Goal: Task Accomplishment & Management: Manage account settings

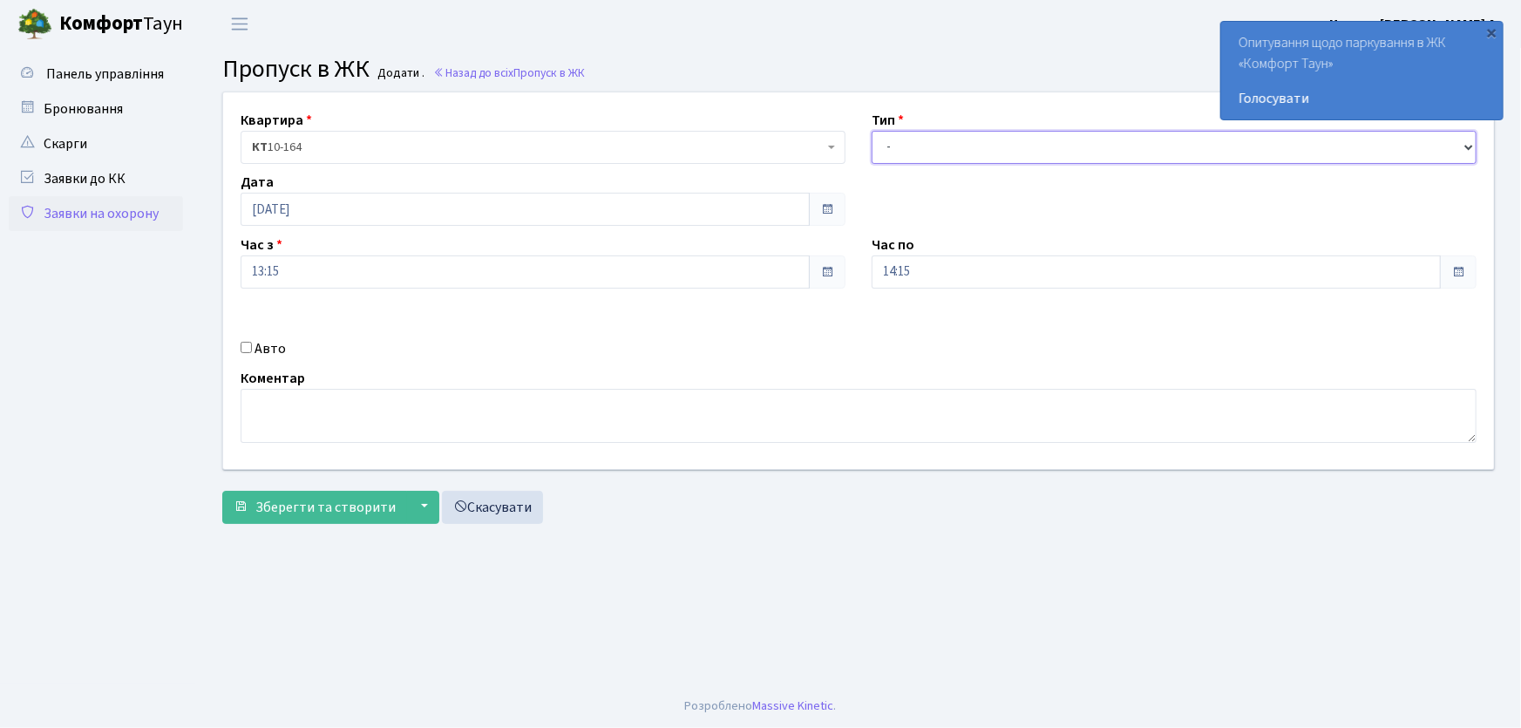
click at [891, 153] on select "- Доставка Таксі Гості Сервіс" at bounding box center [1174, 147] width 605 height 33
drag, startPoint x: 720, startPoint y: 570, endPoint x: 475, endPoint y: 455, distance: 270.6
click at [715, 553] on main "Admin Пропуск в ЖК Додати Пропуск в ЖК Додати . Назад до всіх Пропуск в ЖК Квар…" at bounding box center [858, 366] width 1325 height 636
click at [136, 218] on link "Заявки на охорону" at bounding box center [96, 213] width 174 height 35
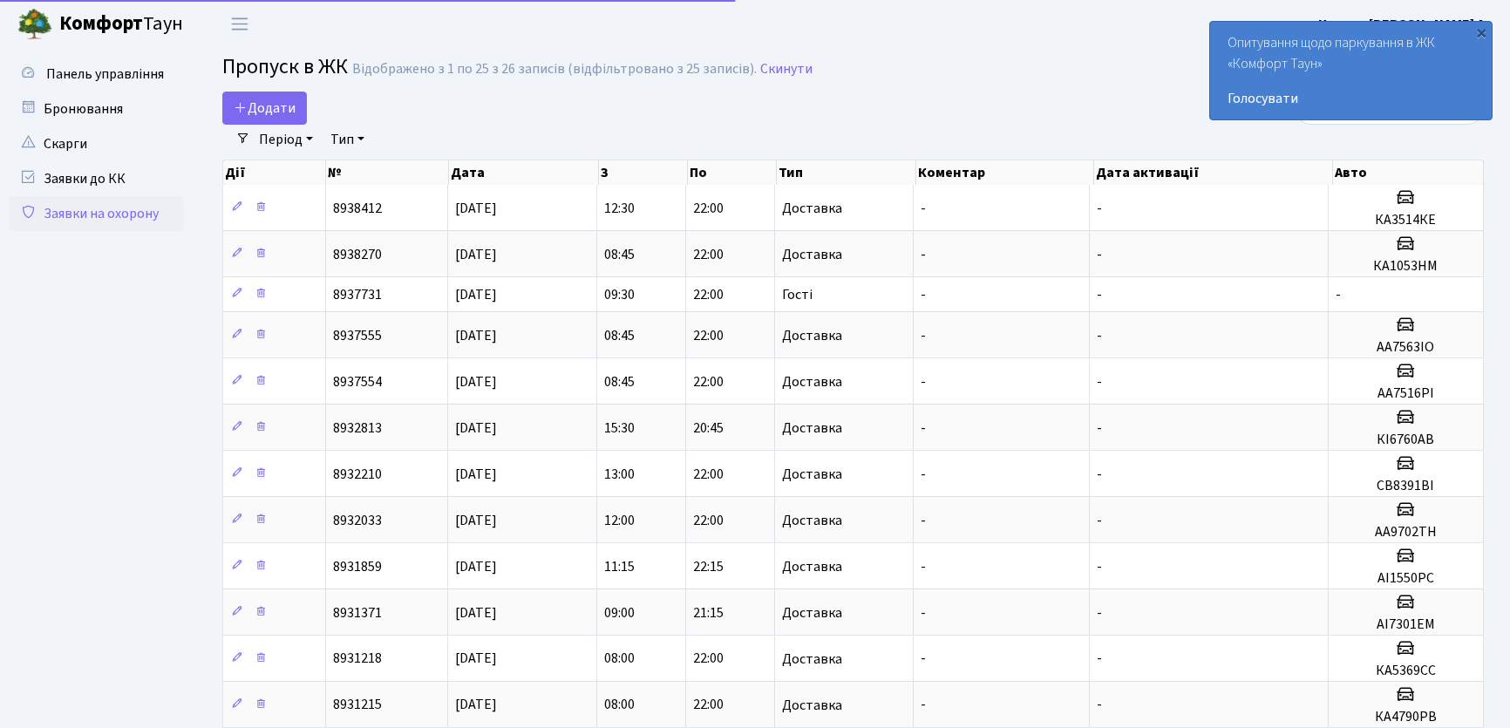
select select "25"
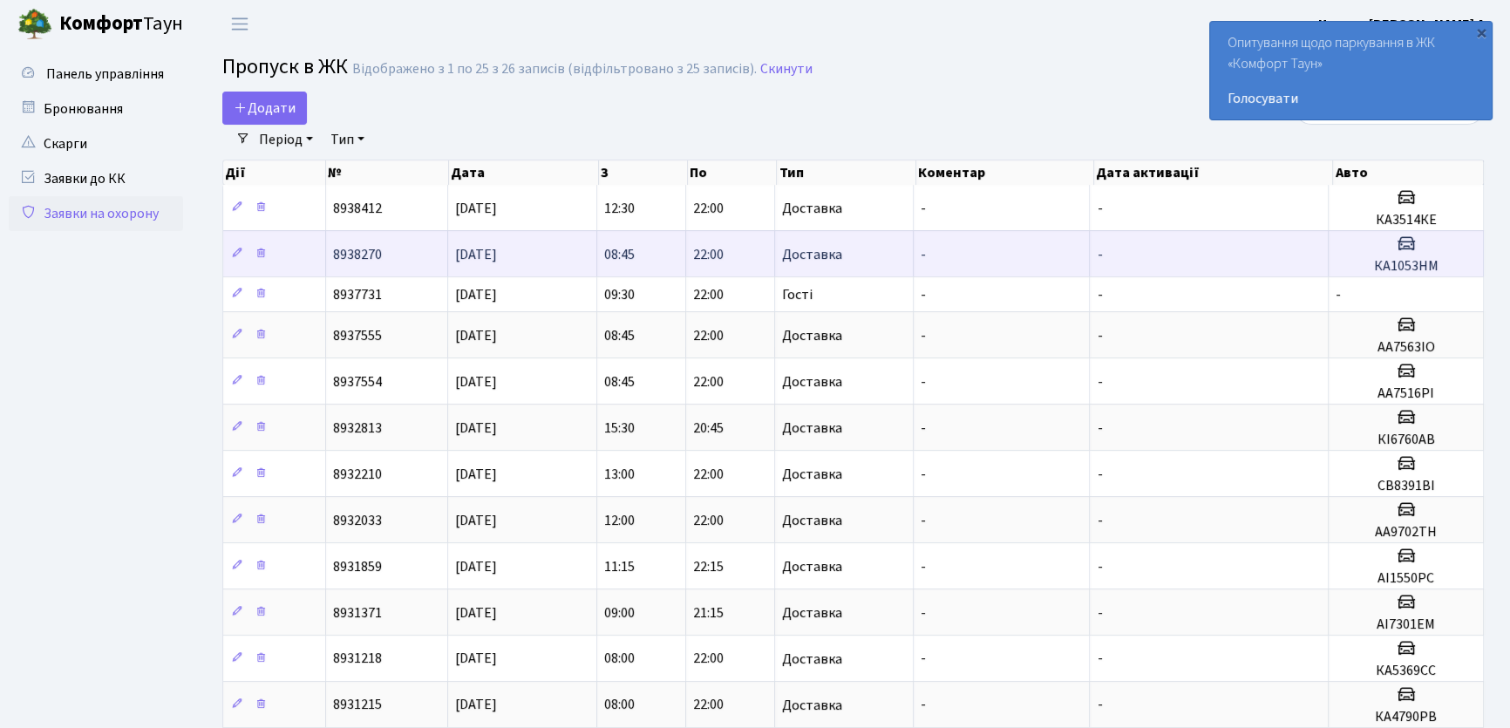
click at [1233, 255] on td "-" at bounding box center [1209, 253] width 239 height 46
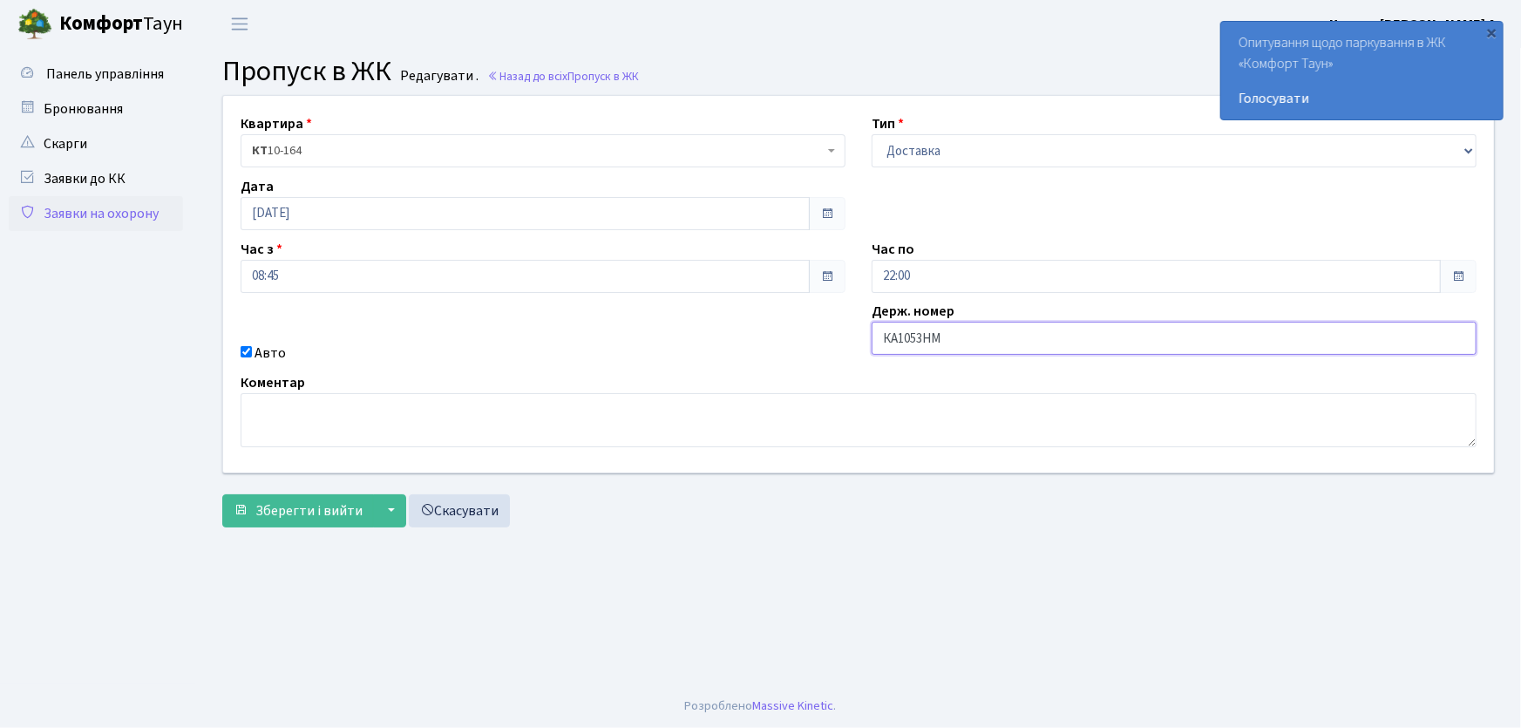
drag, startPoint x: 956, startPoint y: 343, endPoint x: 839, endPoint y: 345, distance: 117.7
click at [839, 345] on div "Квартира <b>КТ</b>&nbsp;&nbsp;&nbsp;&nbsp;10-164 КТ 10-164 Тип - Доставка Таксі…" at bounding box center [858, 284] width 1297 height 377
type input "КА1508СЕ"
click at [222, 494] on button "Зберегти і вийти" at bounding box center [298, 510] width 152 height 33
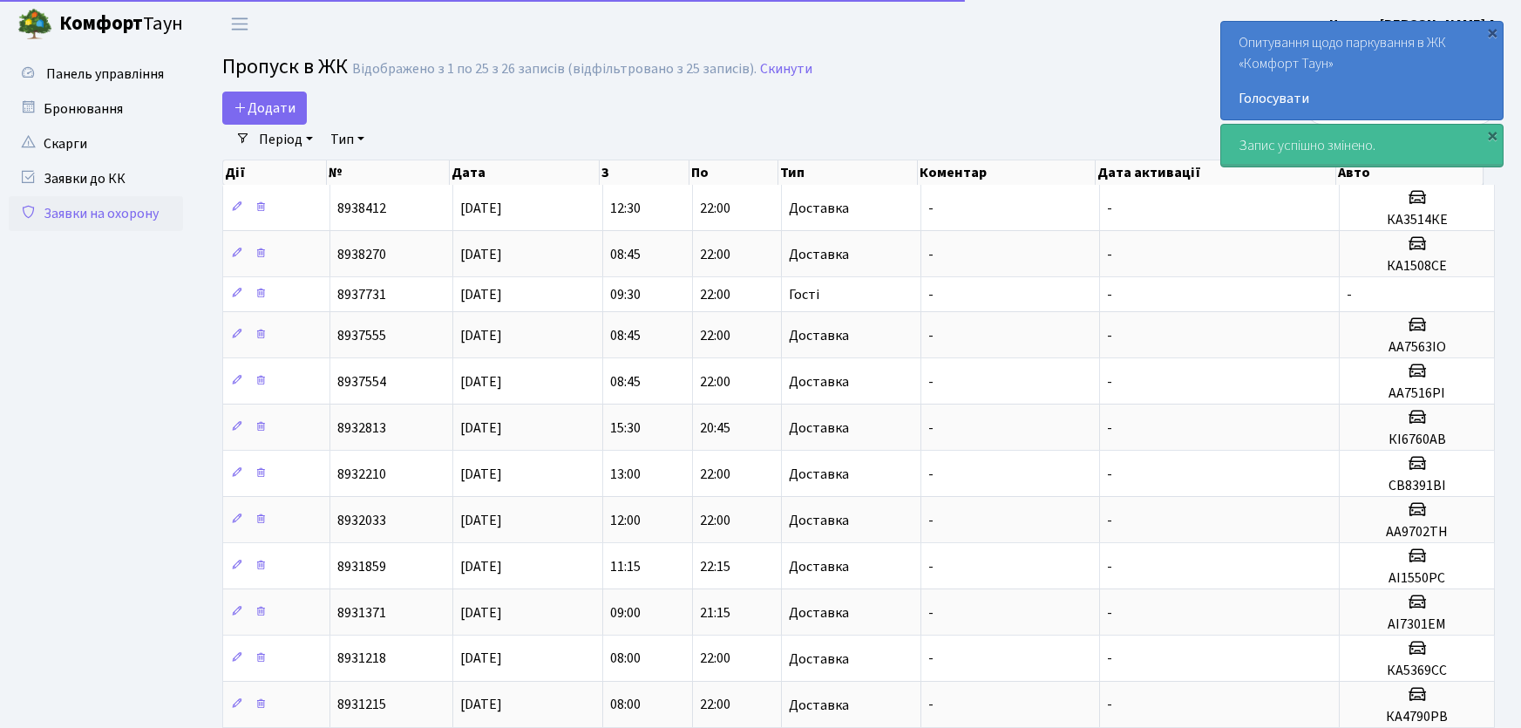
select select "25"
